Goal: Task Accomplishment & Management: Use online tool/utility

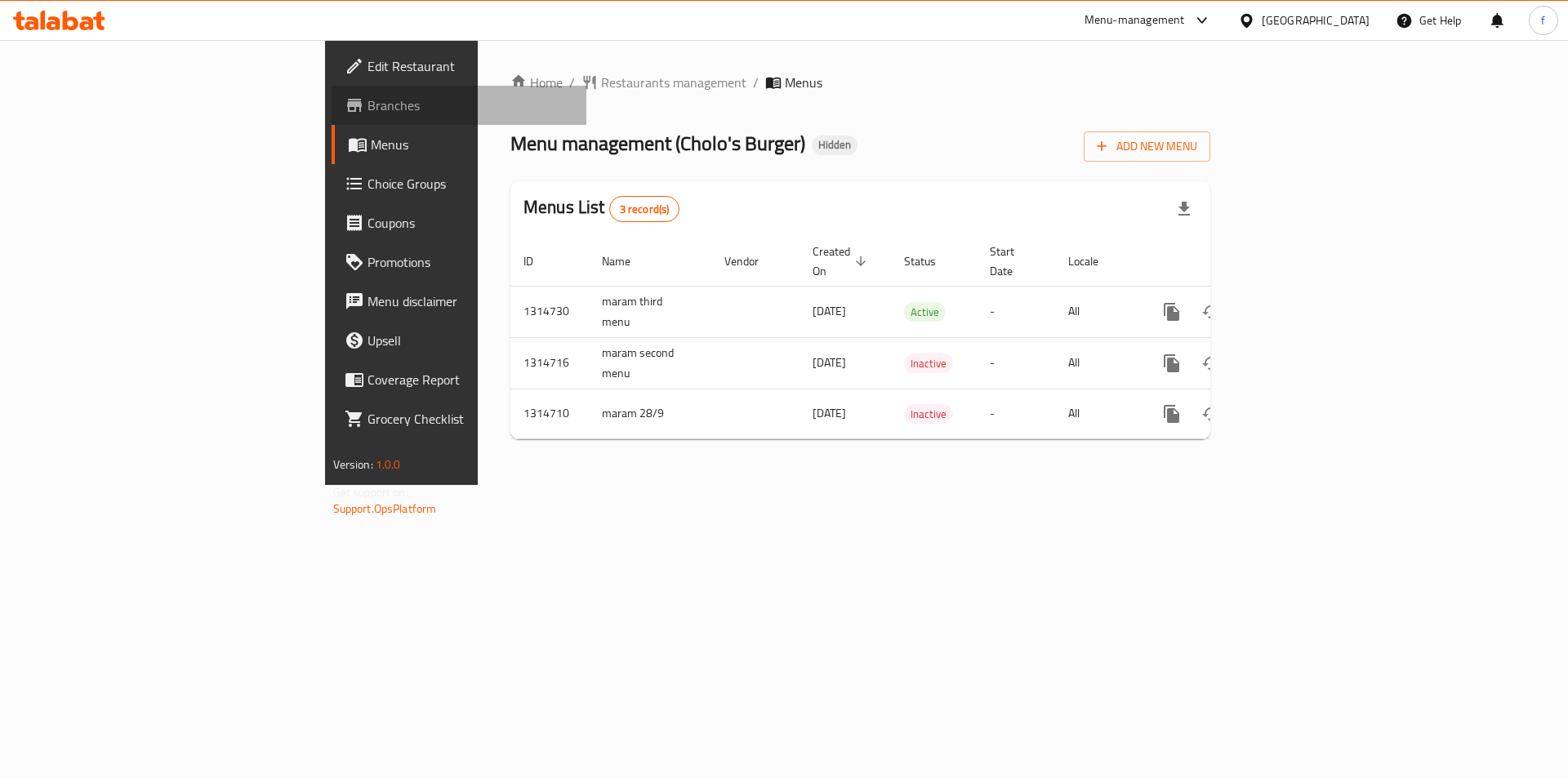
click at [367, 99] on span "Branches" at bounding box center [471, 105] width 207 height 20
click at [1108, 146] on icon "button" at bounding box center [1102, 146] width 9 height 9
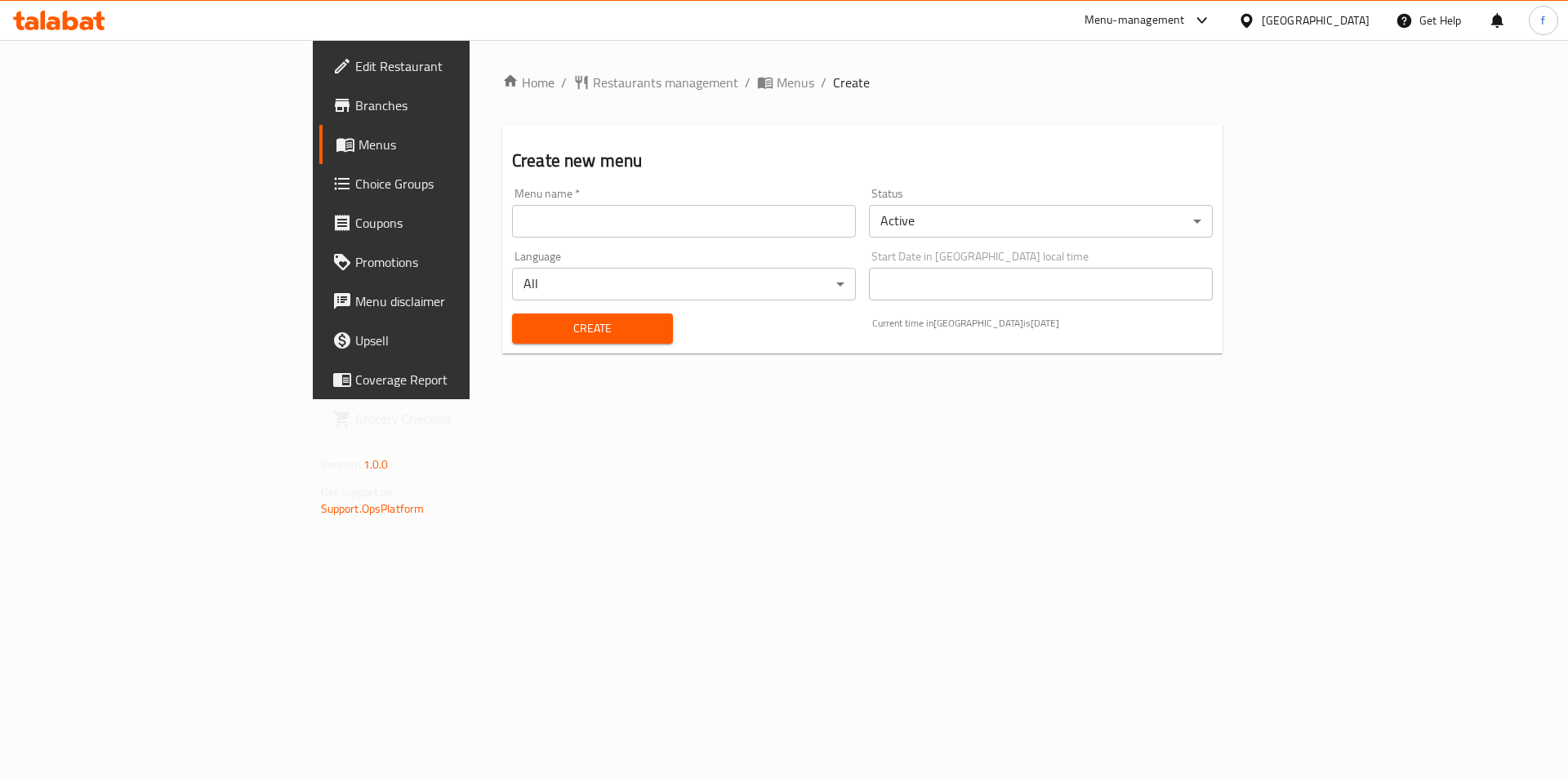
click at [650, 233] on input "text" at bounding box center [684, 221] width 344 height 32
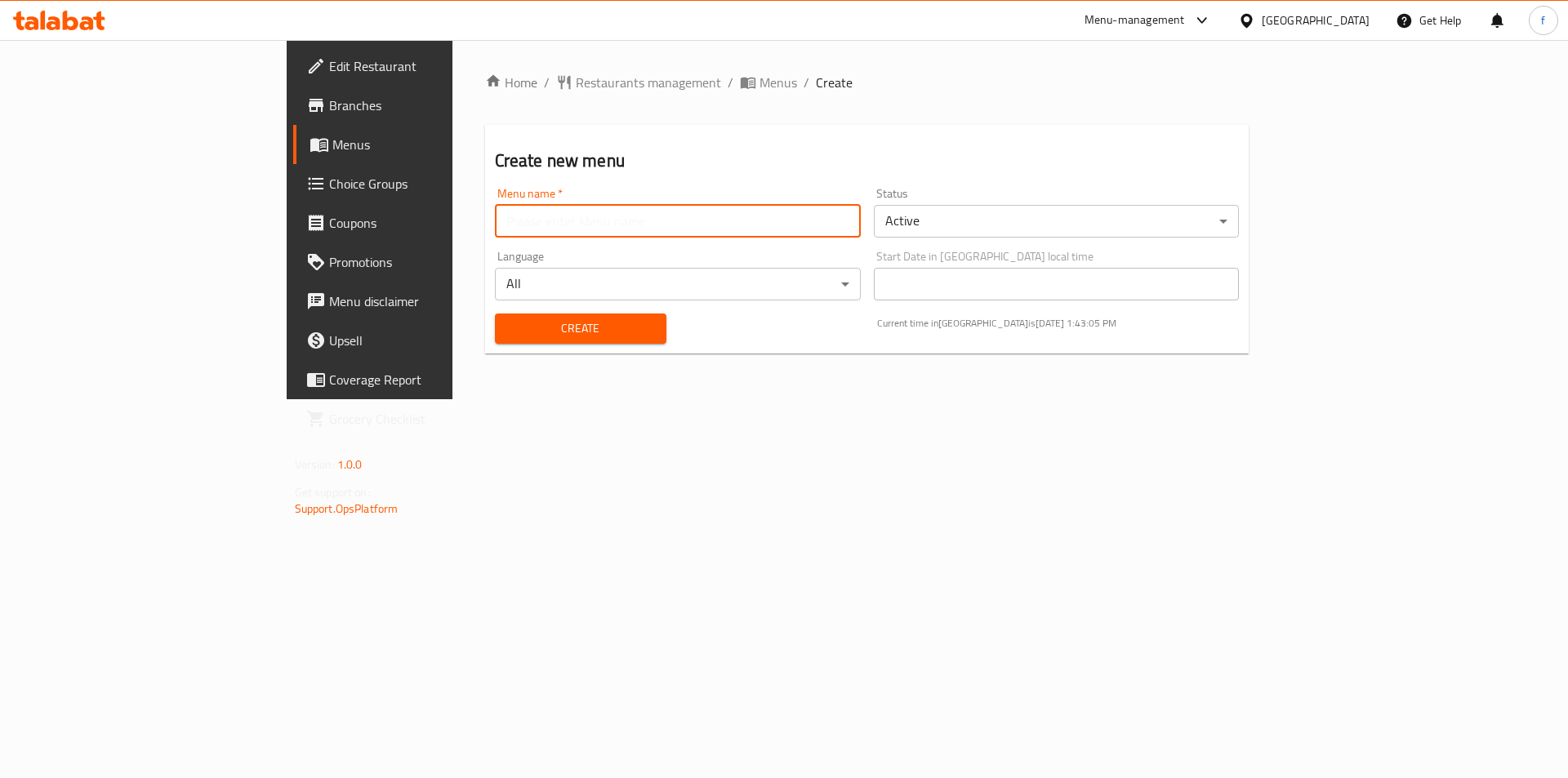
type input "fatma.8116"
click at [536, 336] on span "Create" at bounding box center [581, 329] width 145 height 20
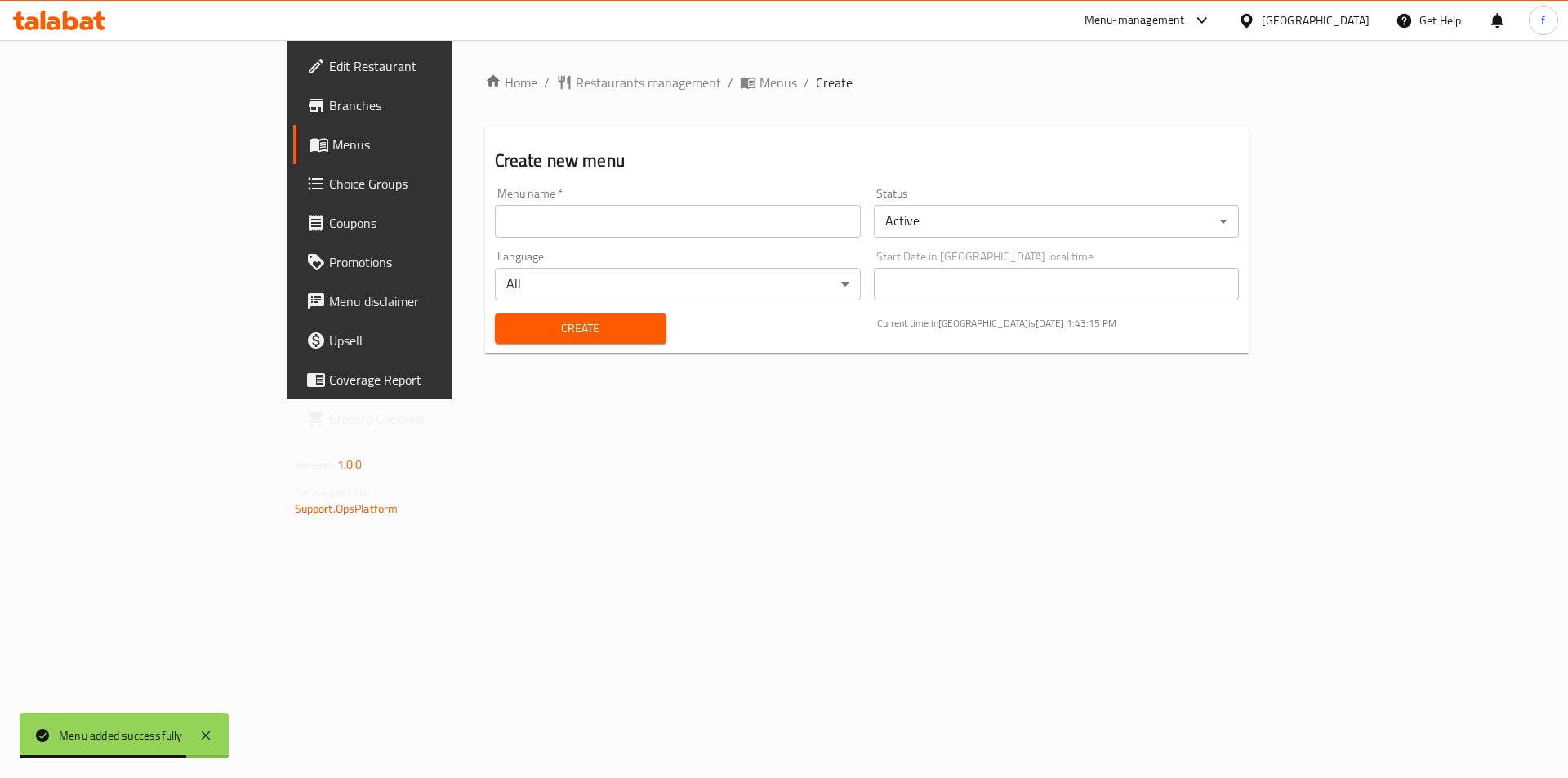
click at [332, 146] on span "Menus" at bounding box center [434, 144] width 203 height 20
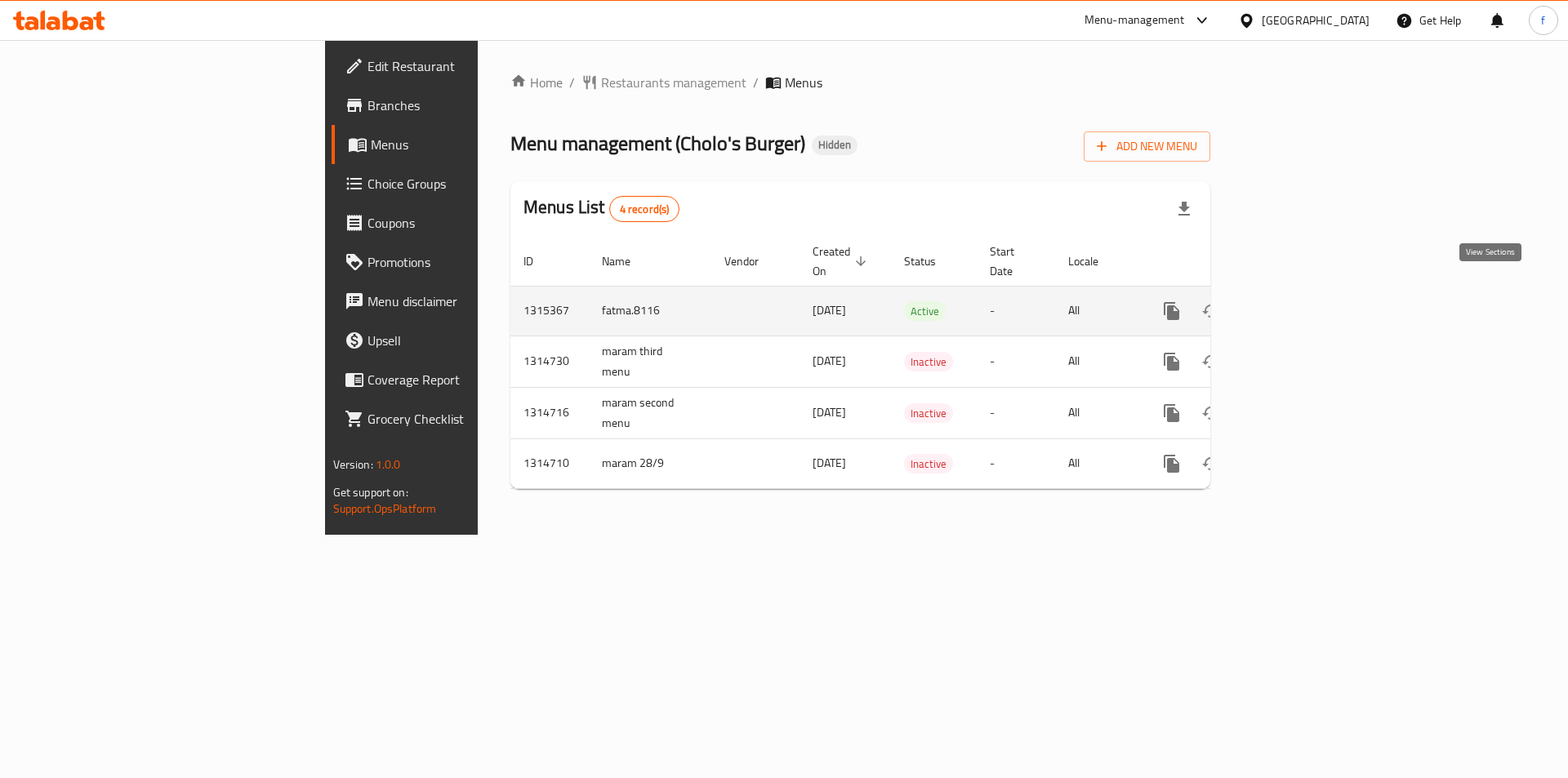
click at [1300, 301] on icon "enhanced table" at bounding box center [1290, 311] width 20 height 20
